Goal: Information Seeking & Learning: Learn about a topic

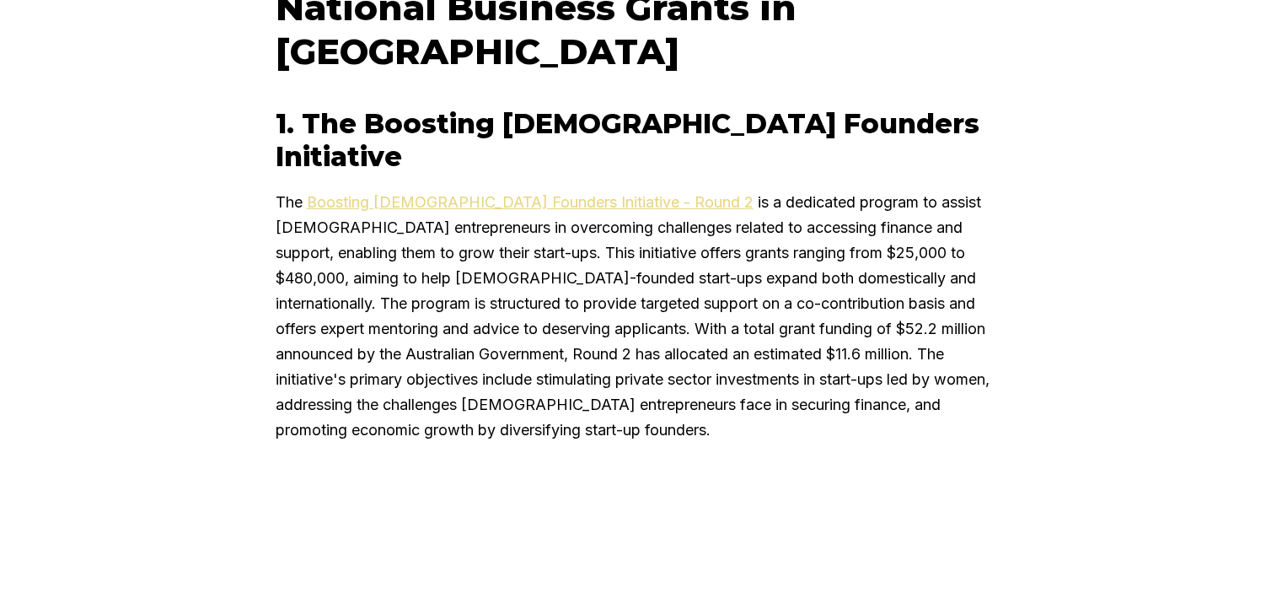
scroll to position [1349, 0]
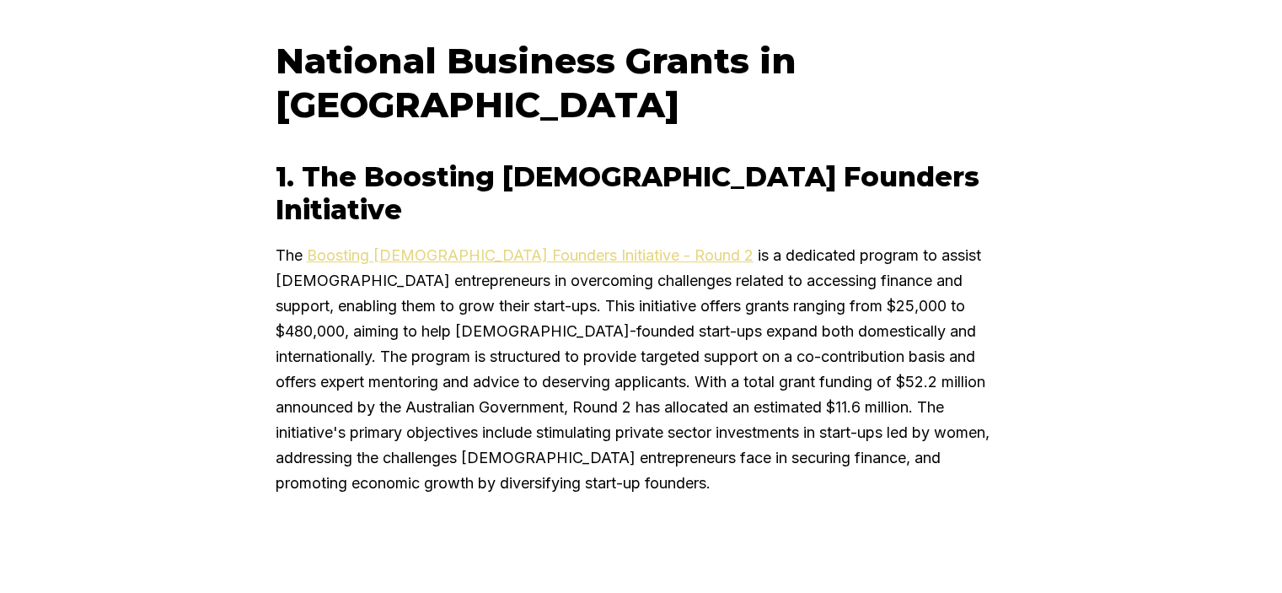
click at [594, 243] on p "The Boosting [DEMOGRAPHIC_DATA] Founders Initiative - Round 2 is a dedicated pr…" at bounding box center [642, 369] width 732 height 253
click at [593, 246] on link "Boosting [DEMOGRAPHIC_DATA] Founders Initiative - Round 2" at bounding box center [530, 255] width 447 height 18
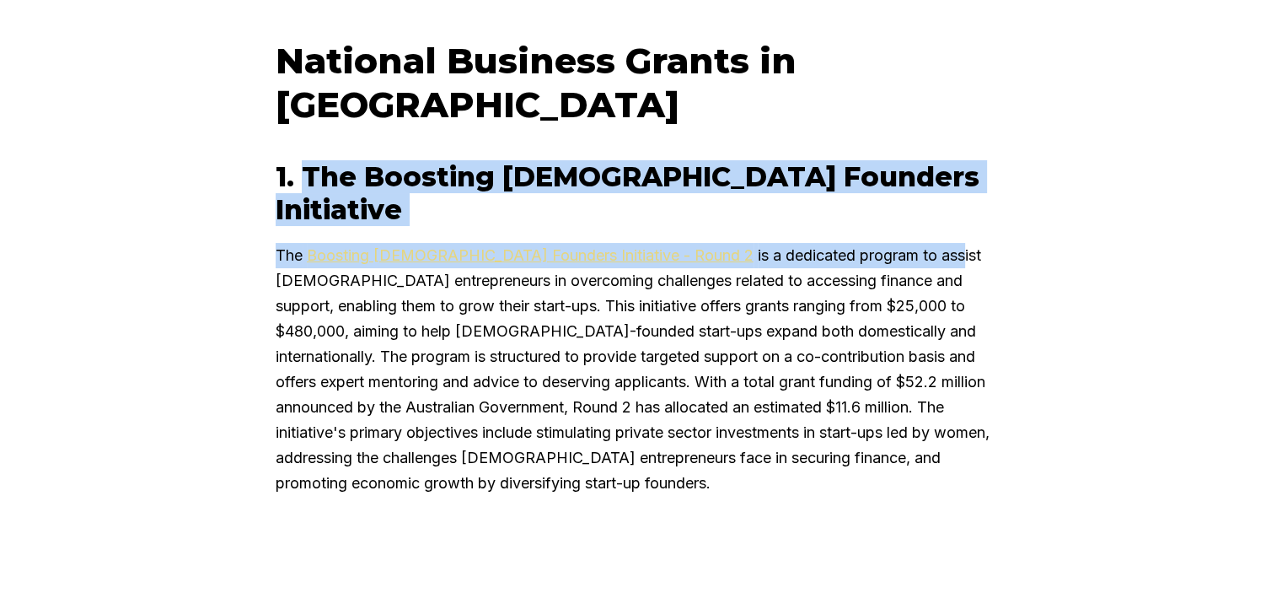
drag, startPoint x: 316, startPoint y: 137, endPoint x: 860, endPoint y: 158, distance: 544.0
click at [860, 158] on div "National Business Grants in [GEOGRAPHIC_DATA] 1. The Boosting [DEMOGRAPHIC_DATA…" at bounding box center [641, 255] width 799 height 516
click at [895, 160] on h3 "1. The Boosting [DEMOGRAPHIC_DATA] Founders Initiative" at bounding box center [642, 193] width 732 height 66
click at [899, 160] on h3 "1. The Boosting [DEMOGRAPHIC_DATA] Founders Initiative" at bounding box center [642, 193] width 732 height 66
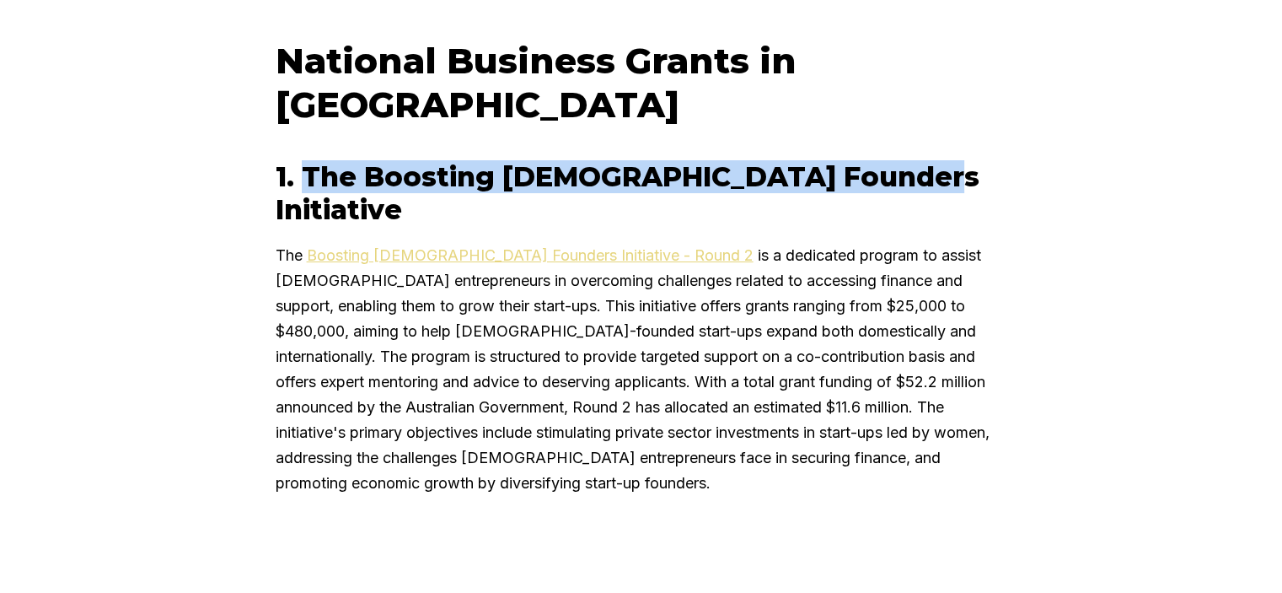
drag, startPoint x: 742, startPoint y: 121, endPoint x: 314, endPoint y: 127, distance: 428.2
click at [314, 160] on h3 "1. The Boosting [DEMOGRAPHIC_DATA] Founders Initiative" at bounding box center [642, 193] width 732 height 66
copy h3 "The Boosting [DEMOGRAPHIC_DATA] Founders Initiative"
